Goal: Information Seeking & Learning: Learn about a topic

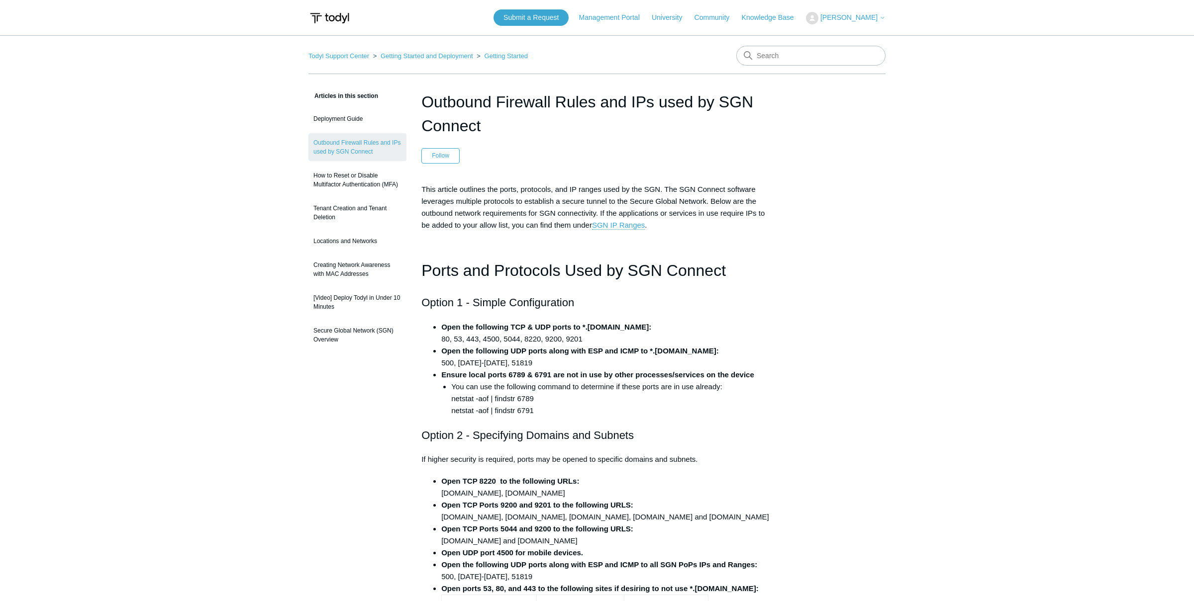
scroll to position [157, 0]
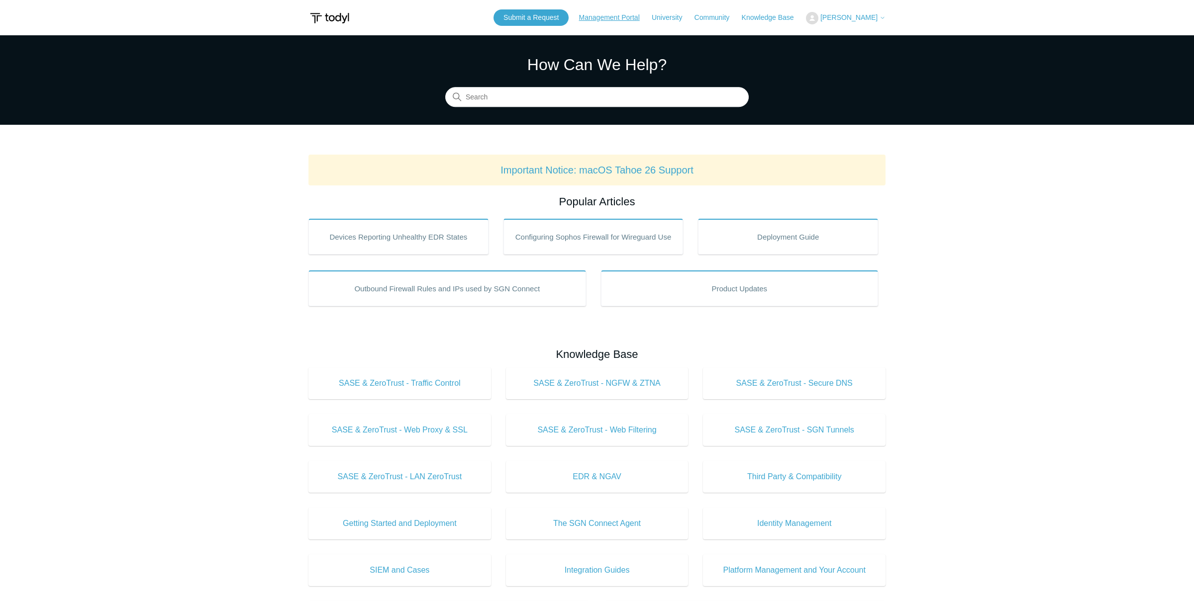
click at [626, 15] on link "Management Portal" at bounding box center [614, 17] width 71 height 10
click at [542, 94] on input "Search" at bounding box center [596, 98] width 303 height 20
type input "trusted application"
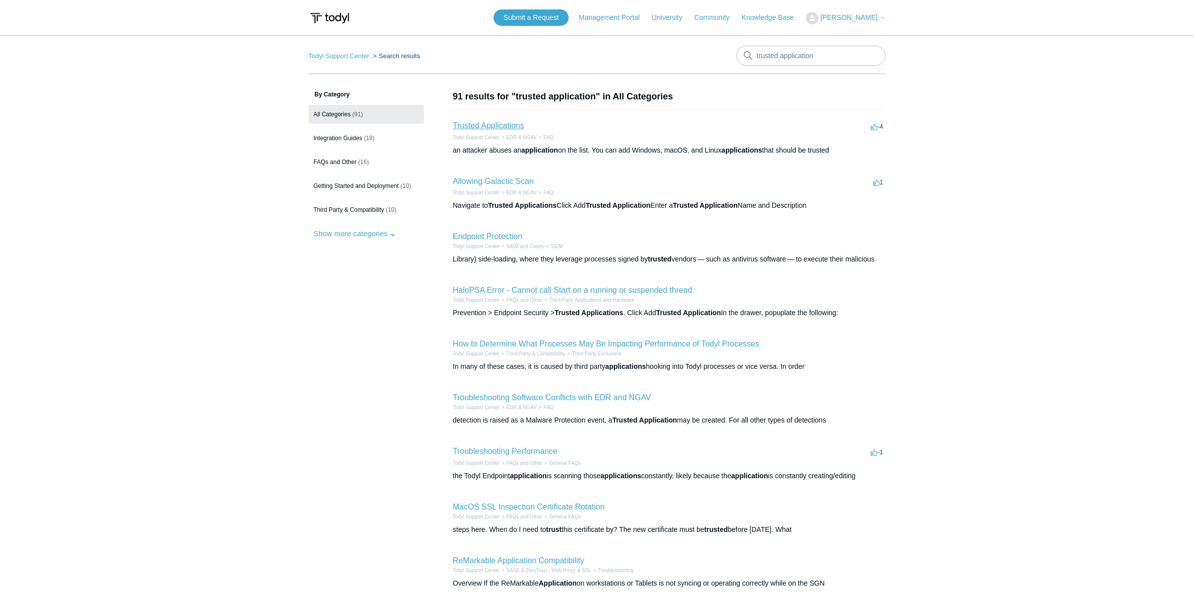
click at [496, 127] on link "Trusted Applications" at bounding box center [488, 125] width 71 height 8
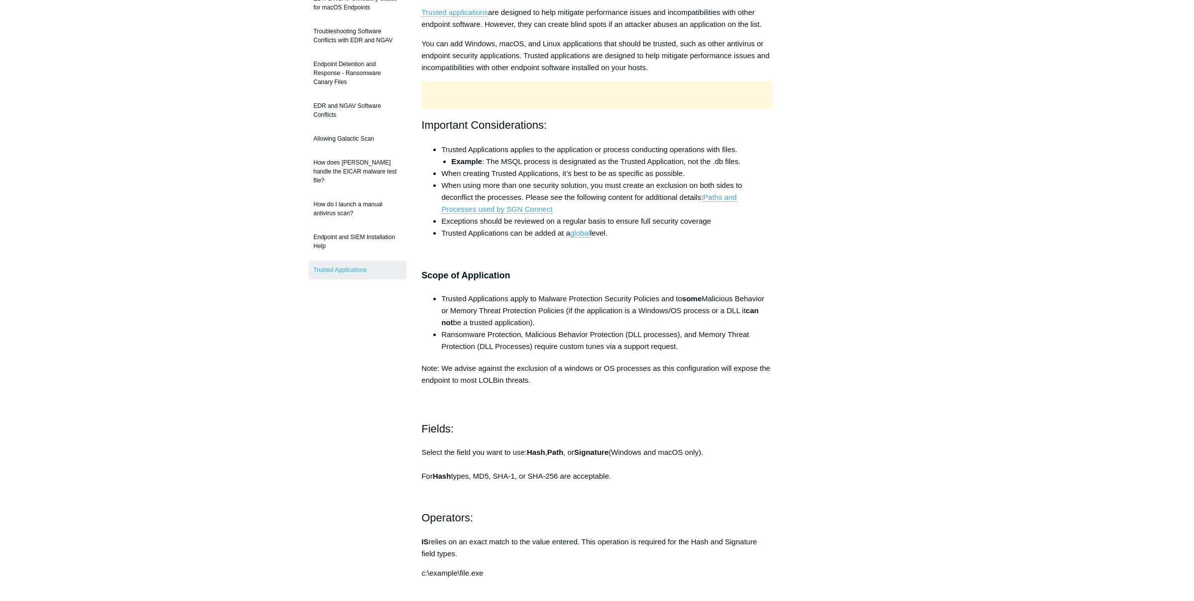
scroll to position [157, 0]
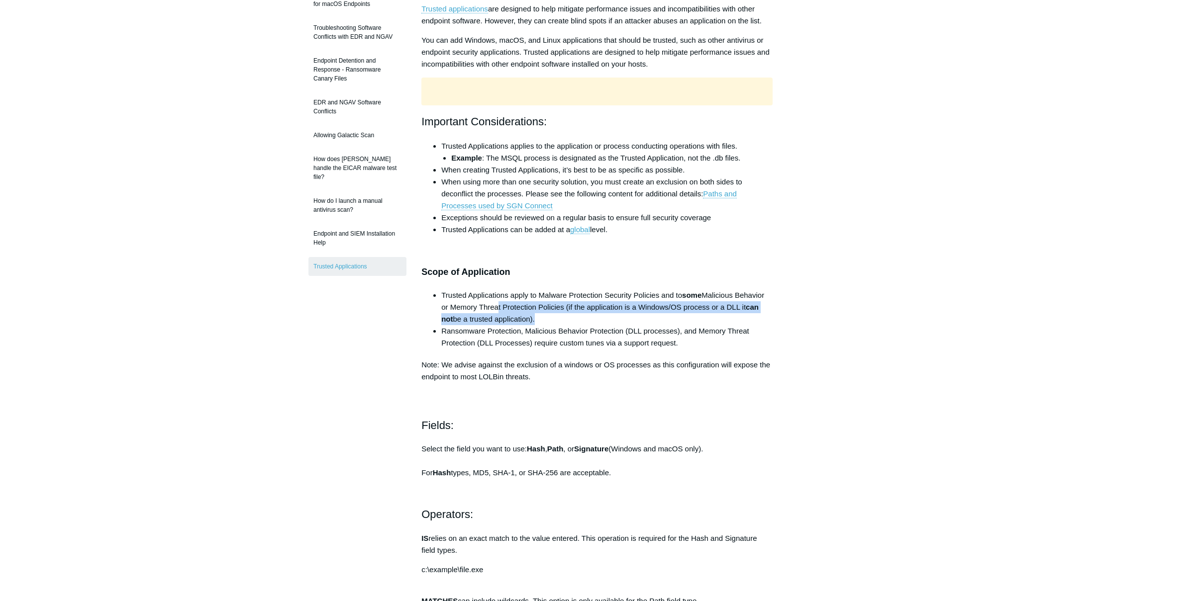
drag, startPoint x: 507, startPoint y: 307, endPoint x: 671, endPoint y: 330, distance: 165.1
click at [671, 325] on li "Trusted Applications apply to Malware Protection Security Policies and to some …" at bounding box center [606, 307] width 331 height 36
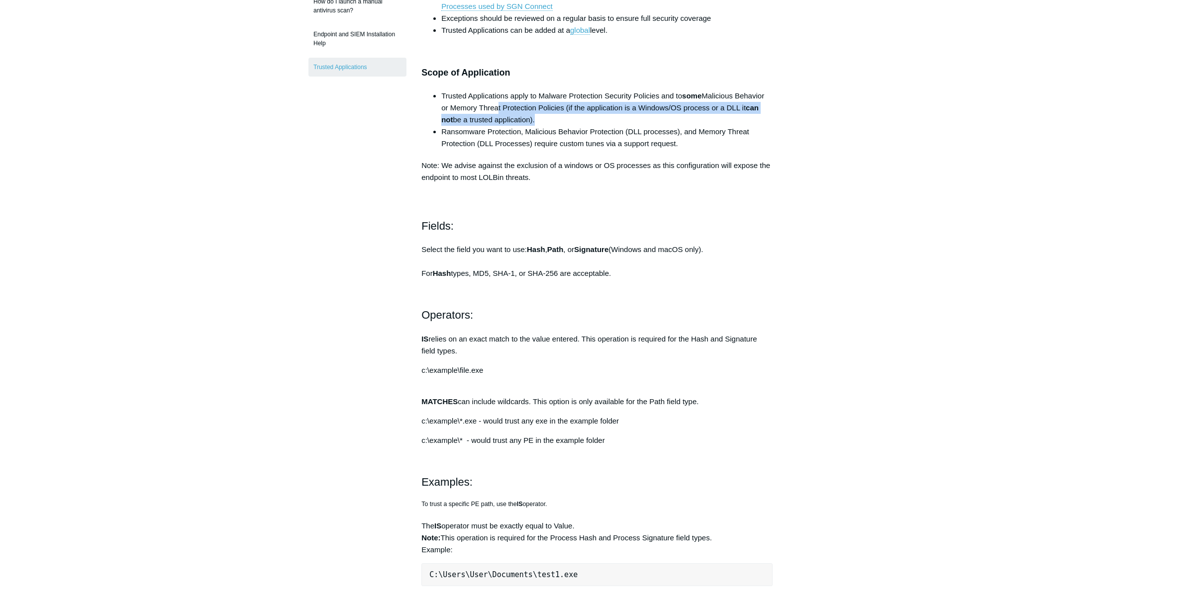
scroll to position [0, 0]
